Goal: Navigation & Orientation: Find specific page/section

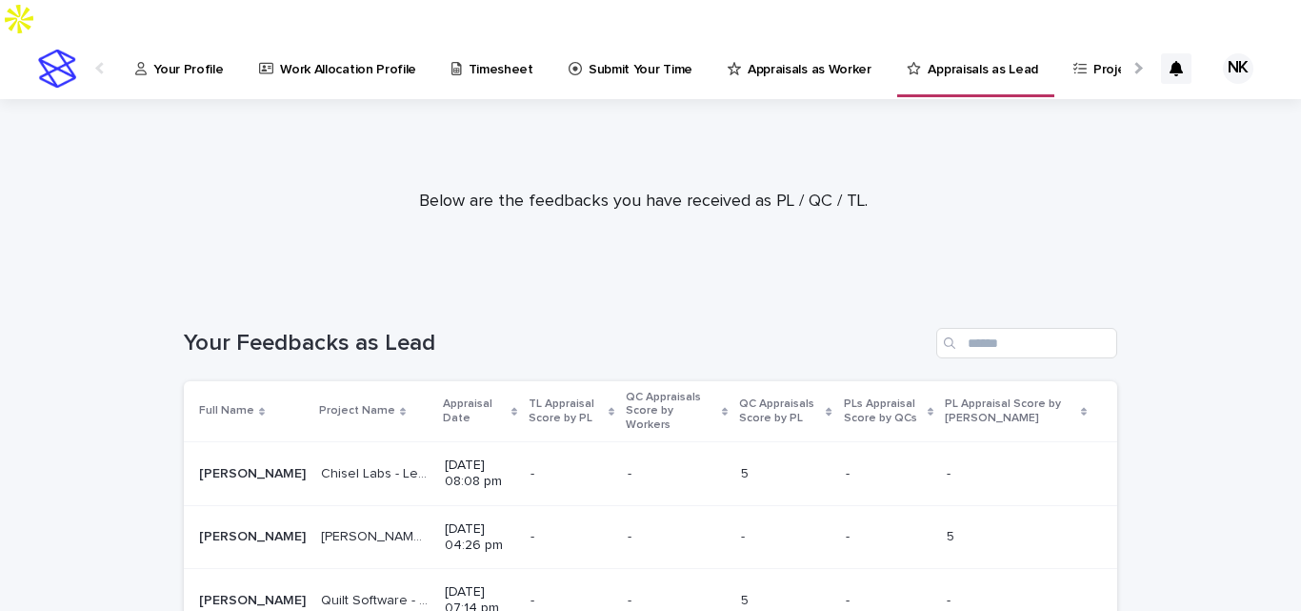
click at [635, 38] on p "Submit Your Time" at bounding box center [641, 58] width 104 height 40
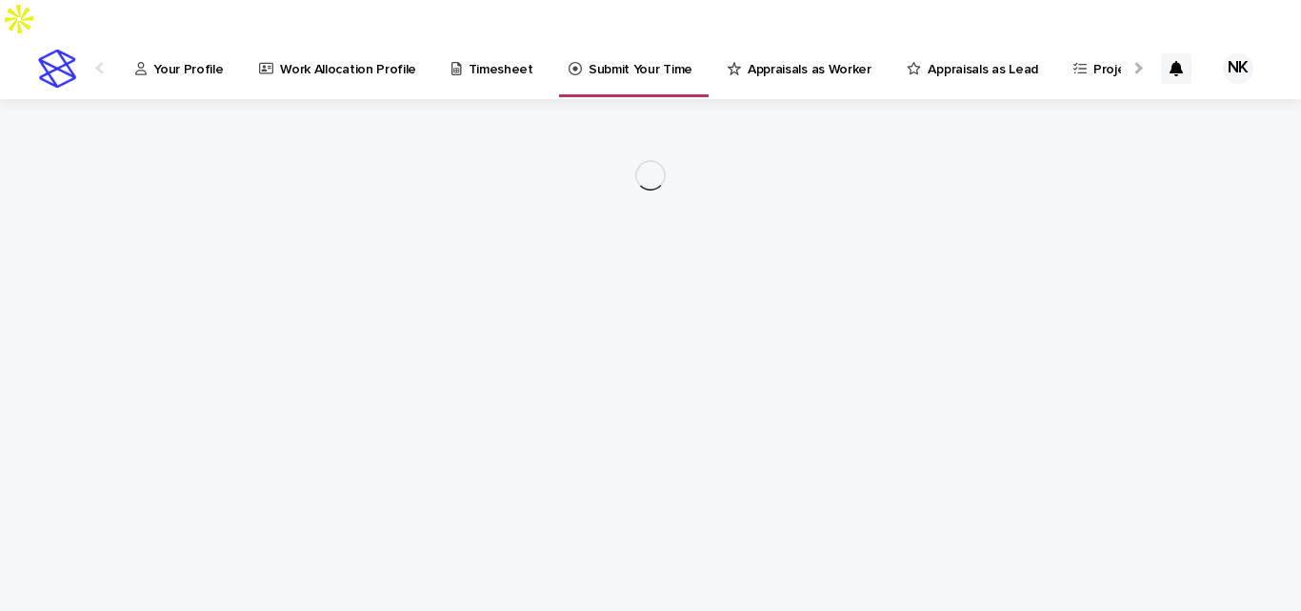
click at [828, 38] on p "Appraisals as Worker" at bounding box center [810, 58] width 124 height 40
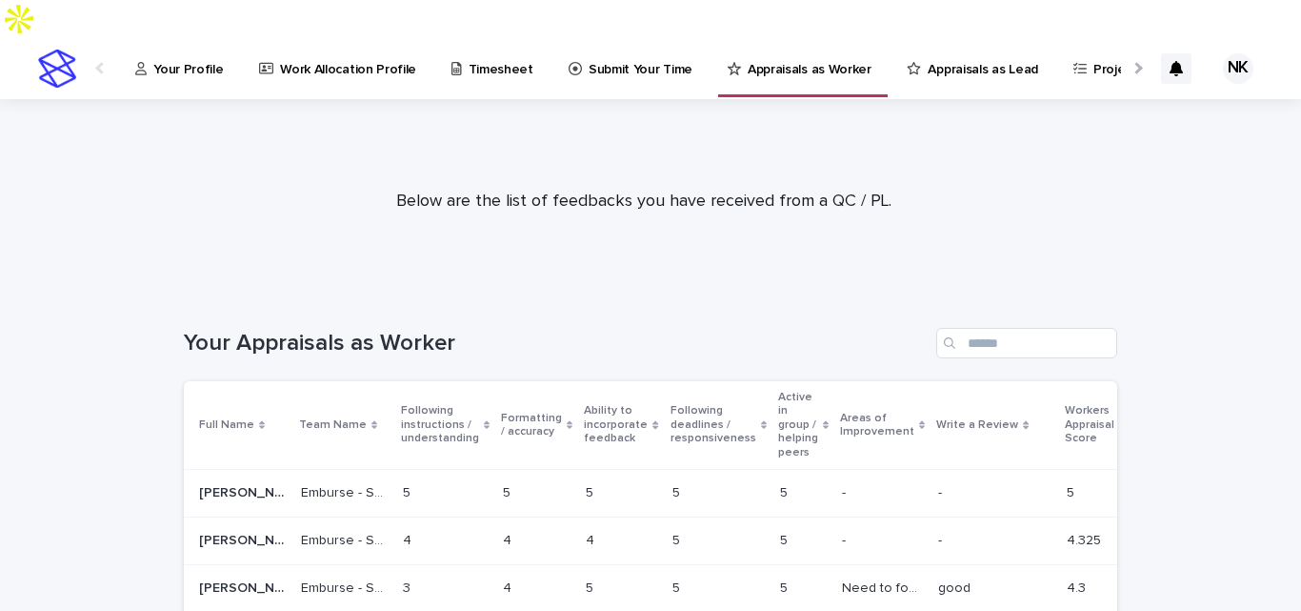
click at [928, 38] on p "Appraisals as Lead" at bounding box center [983, 58] width 110 height 40
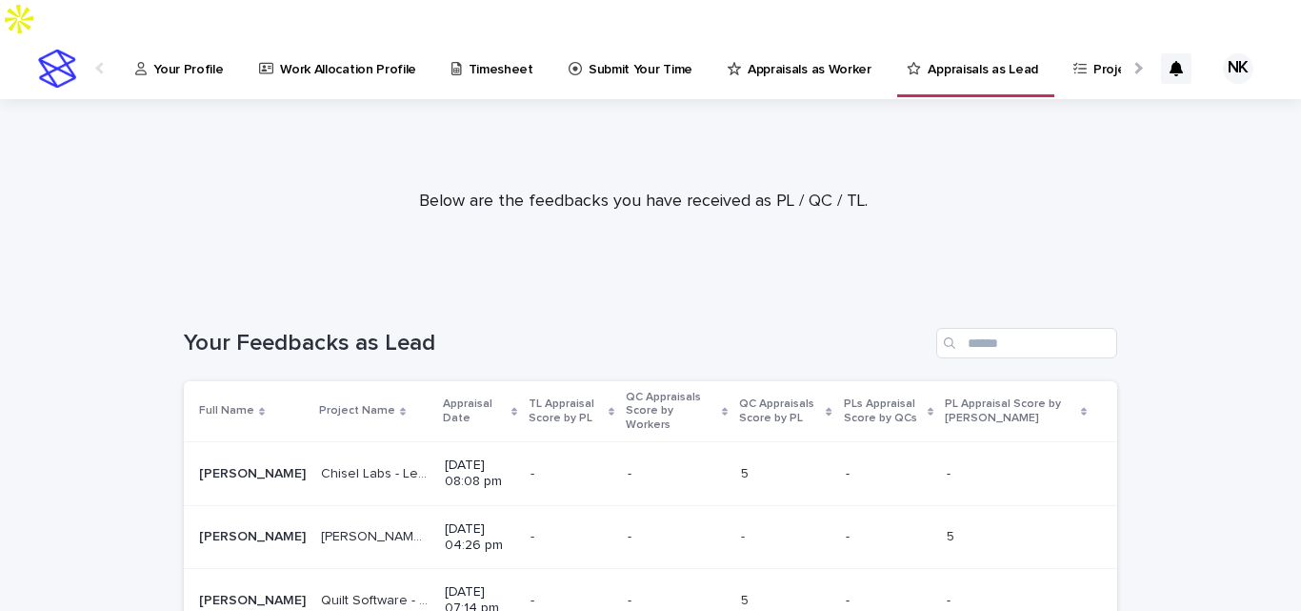
click at [443, 393] on p "Appraisal Date" at bounding box center [475, 410] width 64 height 35
